Goal: Information Seeking & Learning: Learn about a topic

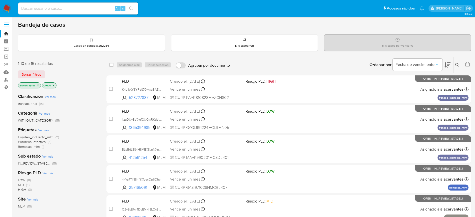
click at [55, 9] on input at bounding box center [78, 8] width 120 height 7
paste input "378871158"
type input "378871158"
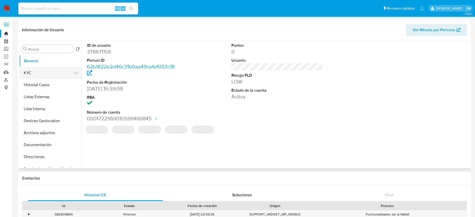
select select "10"
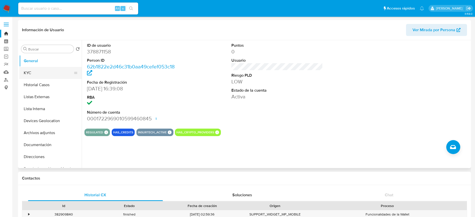
click at [34, 72] on button "KYC" at bounding box center [48, 73] width 59 height 12
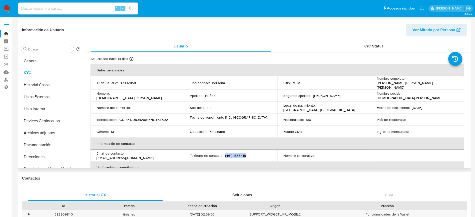
drag, startPoint x: 247, startPoint y: 152, endPoint x: 224, endPoint y: 153, distance: 23.3
click at [224, 154] on div "Teléfono de contacto : (461) 1533418" at bounding box center [231, 156] width 82 height 5
copy p "(461) 1533418"
drag, startPoint x: 127, startPoint y: 154, endPoint x: 176, endPoint y: 154, distance: 49.3
click at [176, 154] on div "Email de contacto : nrjesusmiguel215@gmail.com" at bounding box center [138, 155] width 82 height 9
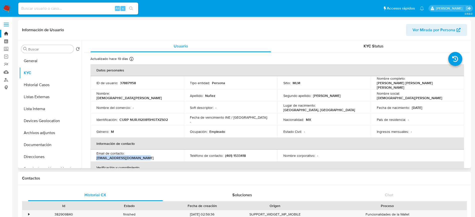
copy p "nrjesusmiguel215@gmail.com"
click at [47, 80] on button "Historial Casos" at bounding box center [48, 85] width 59 height 12
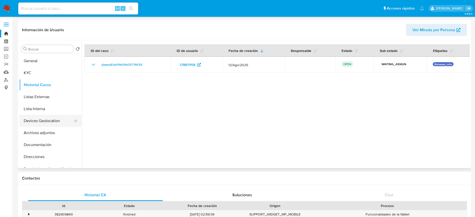
click at [50, 118] on button "Devices Geolocation" at bounding box center [48, 121] width 59 height 12
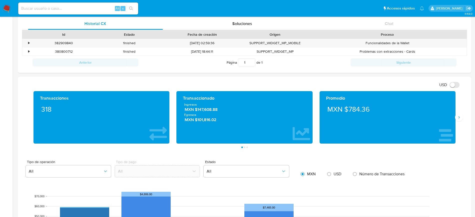
scroll to position [176, 0]
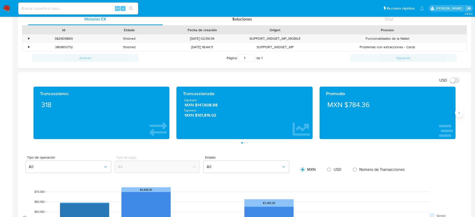
click at [459, 115] on button "Siguiente" at bounding box center [459, 113] width 8 height 8
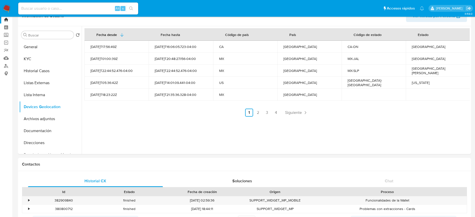
scroll to position [12, 0]
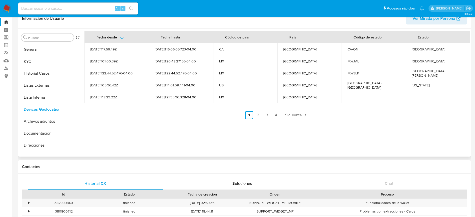
click at [295, 119] on div "Fecha desde Fecha hasta Código de país País Código de estado Estado 2023-06-02T…" at bounding box center [276, 93] width 388 height 128
click at [296, 117] on span "Siguiente" at bounding box center [293, 115] width 17 height 4
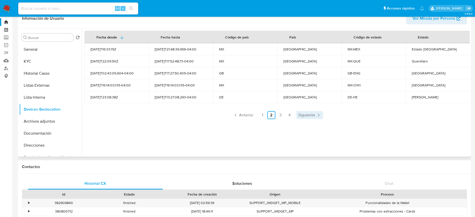
click at [297, 117] on link "Siguiente" at bounding box center [310, 115] width 27 height 8
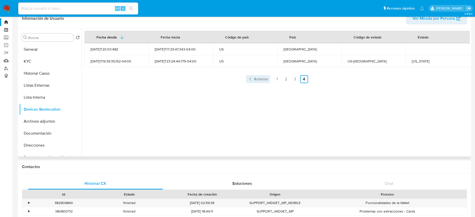
click at [258, 79] on span "Anterior" at bounding box center [261, 79] width 14 height 4
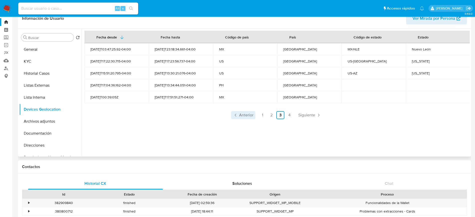
click at [252, 117] on span "Anterior" at bounding box center [246, 115] width 14 height 4
click at [247, 115] on span "Anterior" at bounding box center [246, 115] width 14 height 4
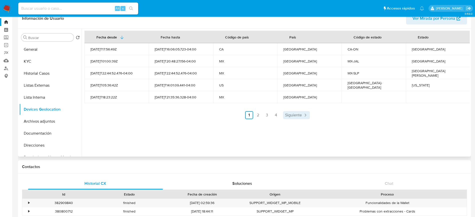
click at [295, 116] on span "Siguiente" at bounding box center [293, 115] width 17 height 4
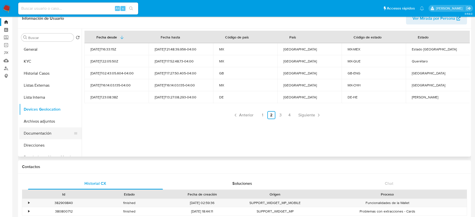
click at [32, 132] on button "Documentación" at bounding box center [48, 134] width 59 height 12
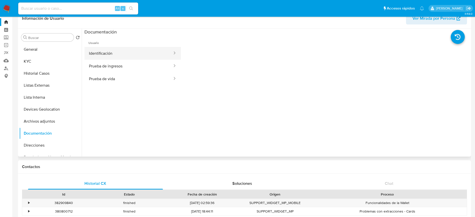
click at [112, 58] on button "Identificación" at bounding box center [129, 53] width 89 height 13
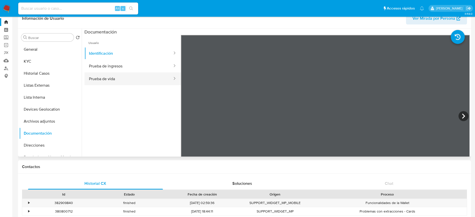
click at [149, 78] on button "Prueba de vida" at bounding box center [129, 79] width 89 height 13
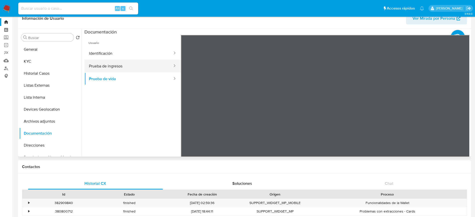
click at [129, 65] on button "Prueba de ingresos" at bounding box center [129, 66] width 89 height 13
click at [36, 60] on button "KYC" at bounding box center [48, 62] width 59 height 12
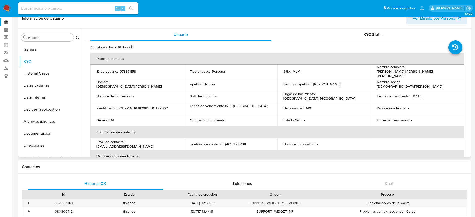
click at [132, 71] on p "378871158" at bounding box center [128, 71] width 16 height 5
copy p "378871158"
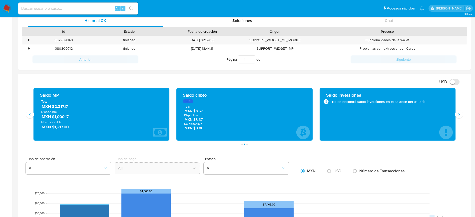
scroll to position [0, 0]
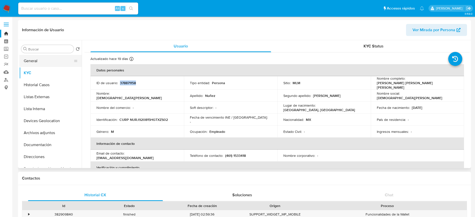
click at [34, 61] on button "General" at bounding box center [48, 61] width 59 height 12
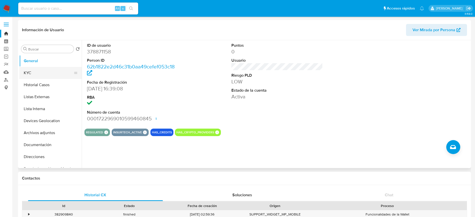
click at [31, 70] on button "KYC" at bounding box center [48, 73] width 59 height 12
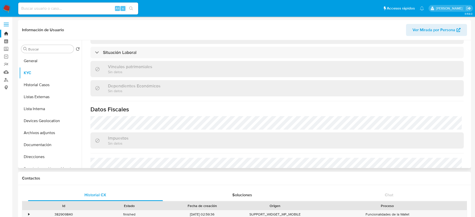
scroll to position [309, 0]
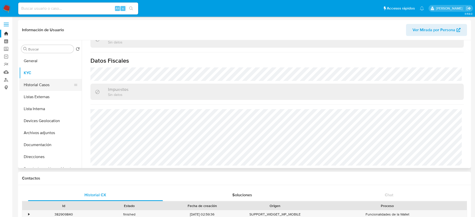
click at [40, 85] on button "Historial Casos" at bounding box center [48, 85] width 59 height 12
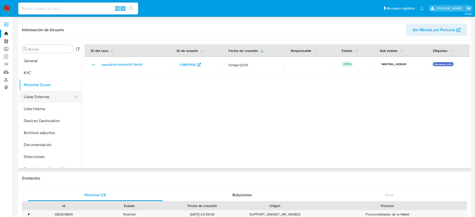
click at [38, 96] on button "Listas Externas" at bounding box center [48, 97] width 59 height 12
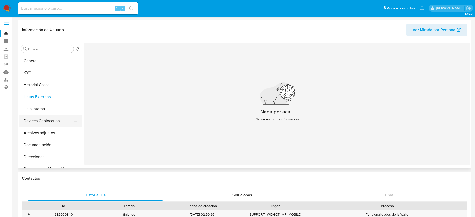
click at [49, 122] on button "Devices Geolocation" at bounding box center [48, 121] width 59 height 12
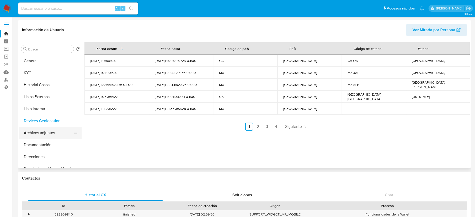
click at [20, 131] on button "Archivos adjuntos" at bounding box center [48, 133] width 59 height 12
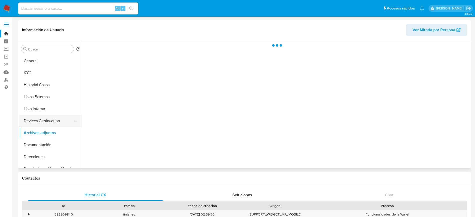
click at [42, 125] on button "Devices Geolocation" at bounding box center [48, 121] width 59 height 12
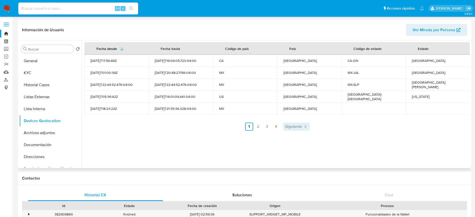
click at [289, 129] on span "Siguiente" at bounding box center [293, 127] width 17 height 4
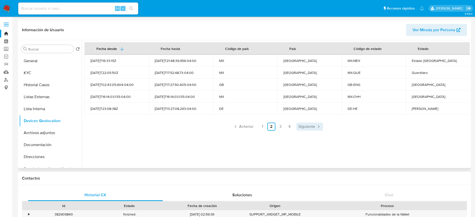
click at [307, 125] on span "Siguiente" at bounding box center [307, 127] width 17 height 4
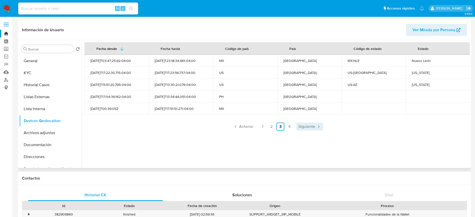
click at [302, 123] on link "Siguiente" at bounding box center [310, 127] width 27 height 8
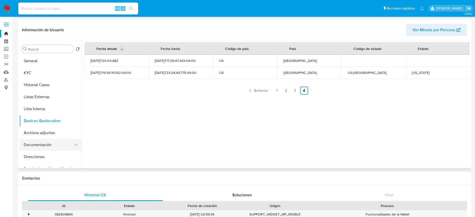
click at [33, 139] on button "Documentación" at bounding box center [48, 145] width 59 height 12
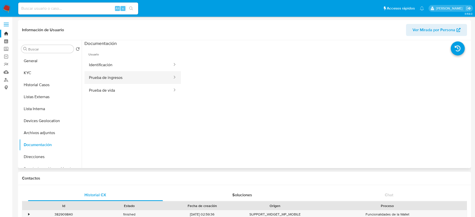
click at [119, 77] on button "Prueba de ingresos" at bounding box center [129, 77] width 89 height 13
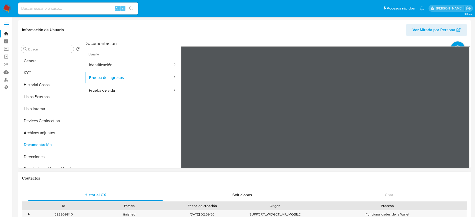
click at [301, 41] on section at bounding box center [278, 123] width 386 height 166
click at [107, 96] on button "Prueba de vida" at bounding box center [129, 90] width 89 height 13
click at [45, 157] on button "Direcciones" at bounding box center [48, 157] width 59 height 12
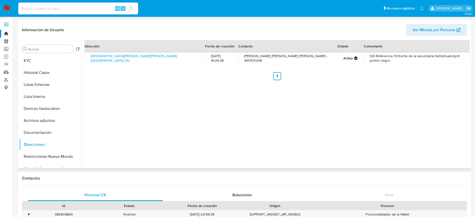
scroll to position [14, 0]
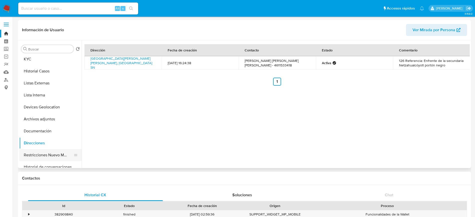
click at [55, 149] on button "Restricciones Nuevo Mundo" at bounding box center [48, 155] width 59 height 12
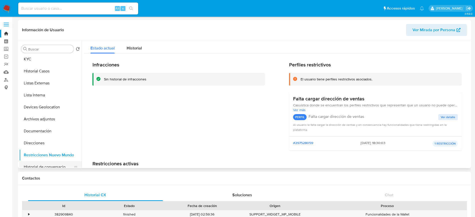
click at [56, 165] on button "Historial de conversaciones" at bounding box center [48, 167] width 59 height 12
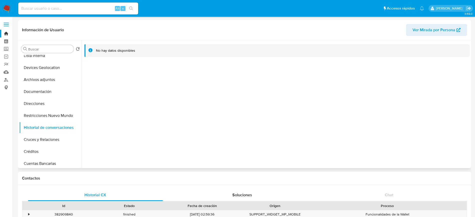
scroll to position [56, 0]
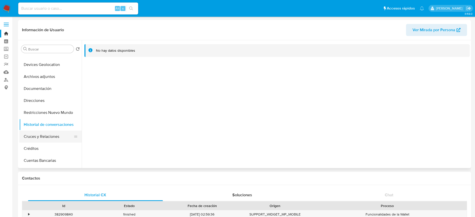
click at [43, 136] on button "Cruces y Relaciones" at bounding box center [48, 137] width 59 height 12
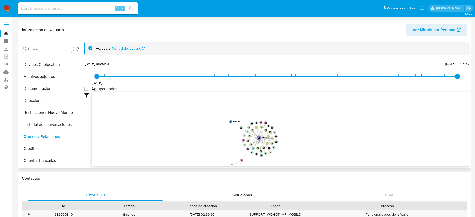
drag, startPoint x: 293, startPoint y: 103, endPoint x: 288, endPoint y: 147, distance: 44.3
click at [288, 147] on icon "user-378871158  378871158 device-655415be1f020490a6e31471  device-686c774e7c3…" at bounding box center [281, 129] width 378 height 73
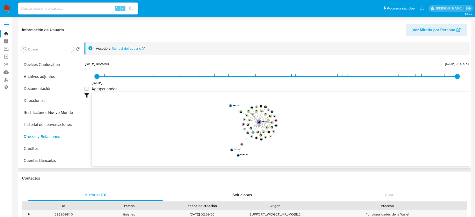
drag, startPoint x: 288, startPoint y: 137, endPoint x: 288, endPoint y: 121, distance: 16.3
click at [288, 121] on icon "user-378871158  378871158 device-655415be1f020490a6e31471  device-686c774e7c3…" at bounding box center [281, 129] width 378 height 73
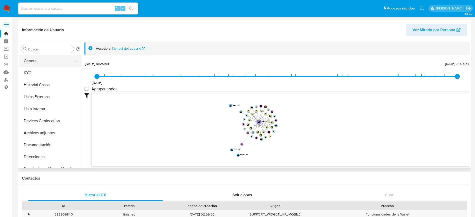
click at [43, 61] on button "General" at bounding box center [48, 61] width 59 height 12
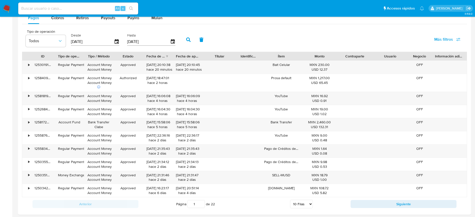
scroll to position [438, 0]
click at [57, 20] on span "Cobros" at bounding box center [57, 19] width 13 height 6
select select "10"
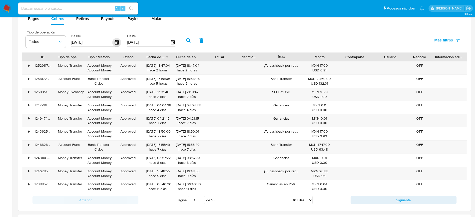
click at [117, 43] on icon "button" at bounding box center [117, 42] width 4 height 5
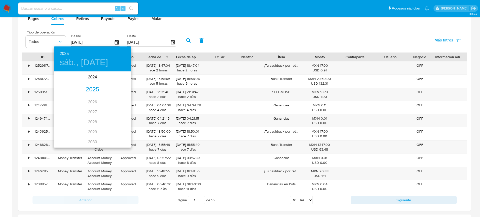
click at [92, 93] on div "2025" at bounding box center [93, 90] width 78 height 10
click at [95, 102] on div "may." at bounding box center [93, 100] width 26 height 19
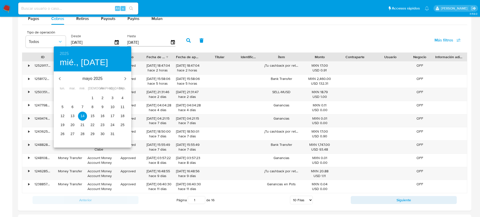
click at [92, 98] on p "1" at bounding box center [93, 98] width 2 height 5
type input "01/05/2025"
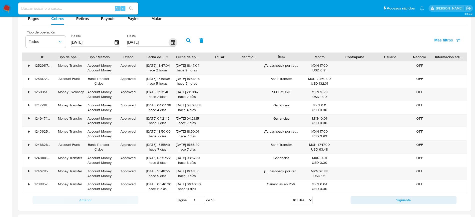
click at [173, 42] on icon "button" at bounding box center [173, 42] width 9 height 9
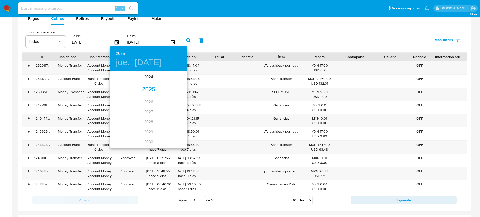
click at [149, 89] on div "2025" at bounding box center [149, 90] width 78 height 10
click at [156, 119] on div "ago." at bounding box center [149, 119] width 26 height 19
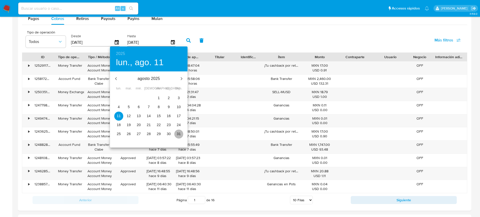
click at [176, 133] on span "31" at bounding box center [178, 134] width 9 height 5
type input "31/08/2025"
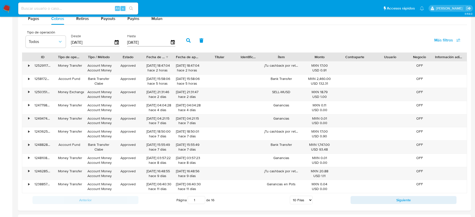
click at [188, 39] on icon "button" at bounding box center [188, 40] width 5 height 5
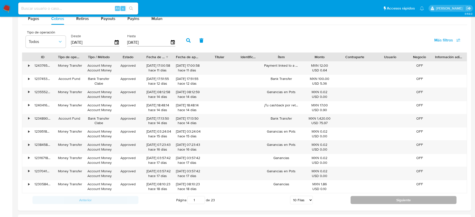
click at [380, 204] on button "Siguiente" at bounding box center [404, 200] width 106 height 8
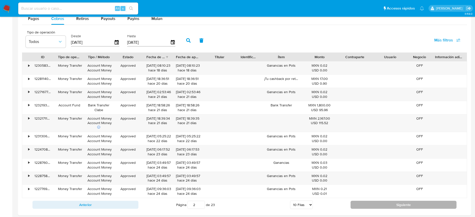
click at [381, 205] on button "Siguiente" at bounding box center [404, 205] width 106 height 8
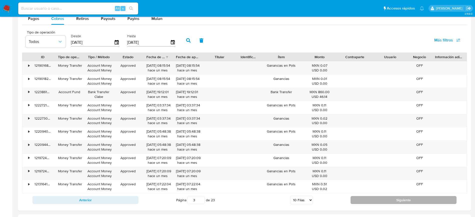
click at [376, 198] on button "Siguiente" at bounding box center [404, 200] width 106 height 8
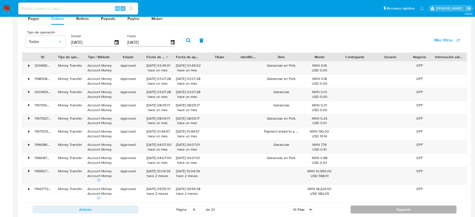
click at [390, 210] on button "Siguiente" at bounding box center [404, 210] width 106 height 8
type input "7"
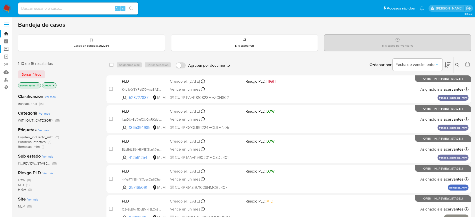
click at [10, 49] on label "Screening" at bounding box center [30, 49] width 60 height 8
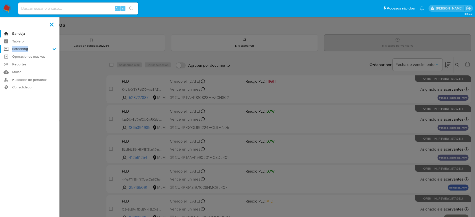
click at [0, 0] on input "Screening" at bounding box center [0, 0] width 0 height 0
click at [31, 70] on link "Herramientas" at bounding box center [30, 69] width 60 height 6
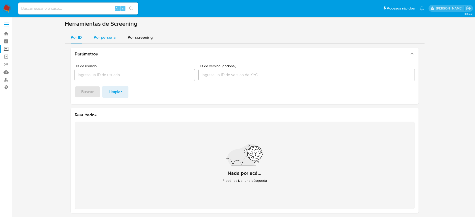
click at [103, 42] on div "Por persona" at bounding box center [105, 38] width 22 height 12
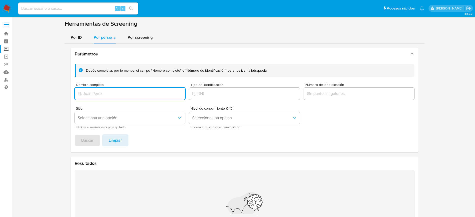
click at [105, 89] on div at bounding box center [130, 94] width 111 height 12
click at [100, 93] on input "Nombre completo" at bounding box center [130, 94] width 111 height 7
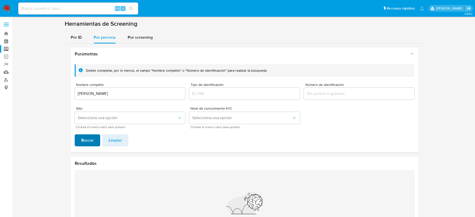
click at [91, 135] on span "Buscar" at bounding box center [87, 140] width 13 height 11
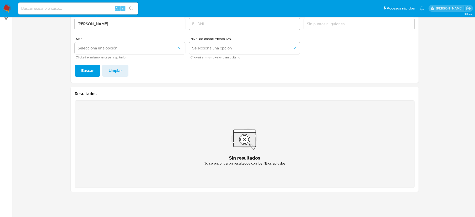
click at [104, 26] on input "ZULIANY NUÑEZ RUIZ" at bounding box center [130, 24] width 111 height 7
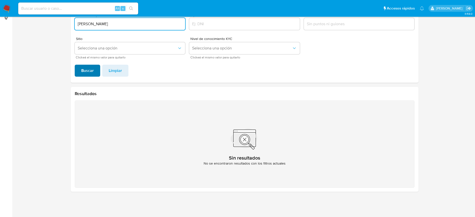
click at [91, 67] on span "Buscar" at bounding box center [87, 70] width 13 height 11
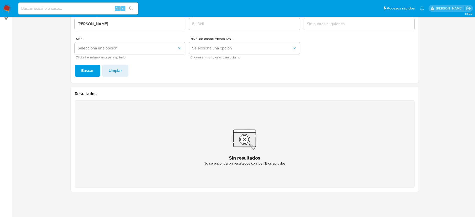
click at [116, 25] on input "ZULIANY NUNEZ RUIZ" at bounding box center [130, 24] width 111 height 7
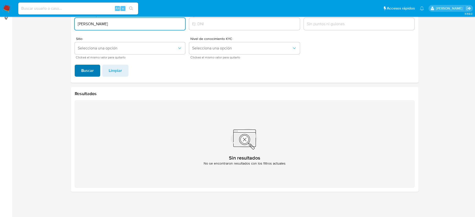
type input "ZULIANY NUNEZ"
click at [93, 66] on span "Buscar" at bounding box center [87, 70] width 13 height 11
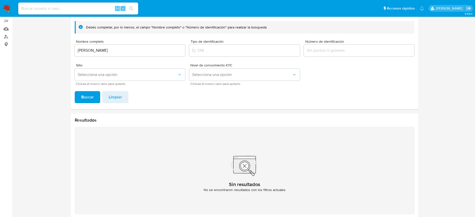
scroll to position [41, 0]
